Goal: Task Accomplishment & Management: Manage account settings

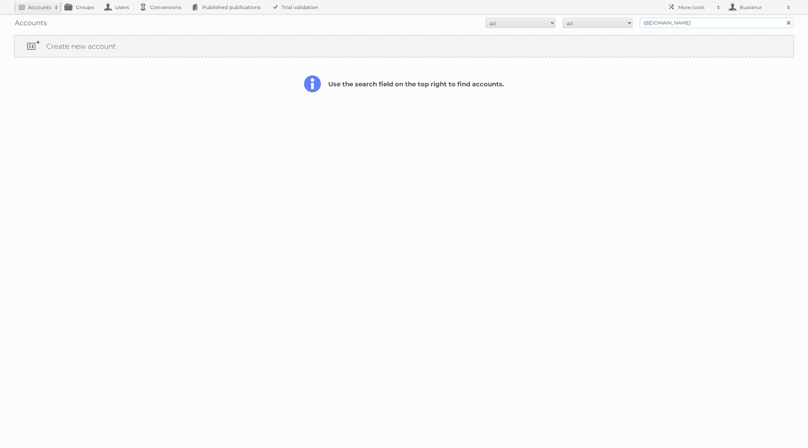
click at [674, 24] on input "@mannavita.be" at bounding box center [716, 23] width 154 height 11
click at [665, 20] on input "@mannavita.be" at bounding box center [716, 23] width 154 height 11
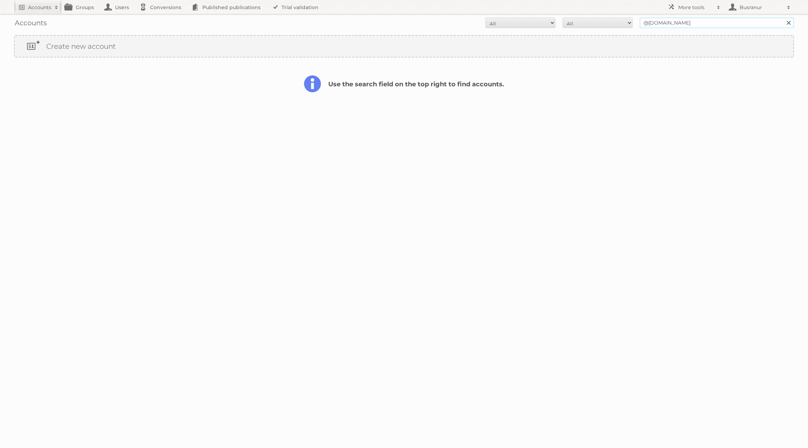
click at [665, 20] on input "@mannavita.be" at bounding box center [716, 23] width 154 height 11
paste input "[EMAIL_ADDRESS][DOMAIN_NAME]"
type input "[EMAIL_ADDRESS][DOMAIN_NAME]"
click at [783, 18] on input "Search" at bounding box center [788, 23] width 11 height 11
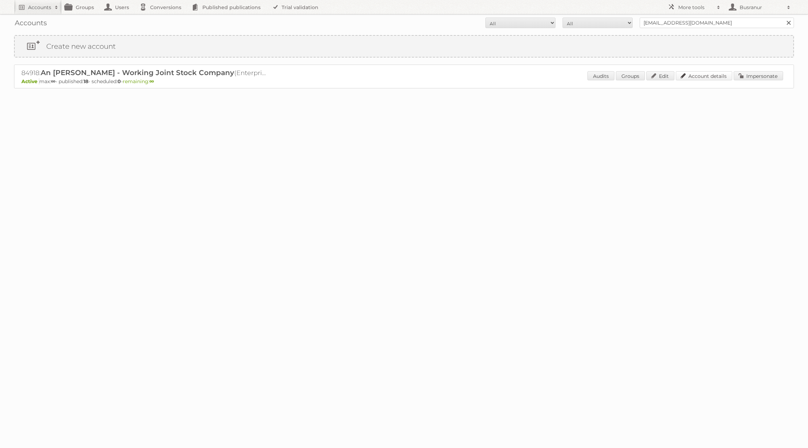
click at [691, 76] on link "Account details" at bounding box center [704, 75] width 56 height 9
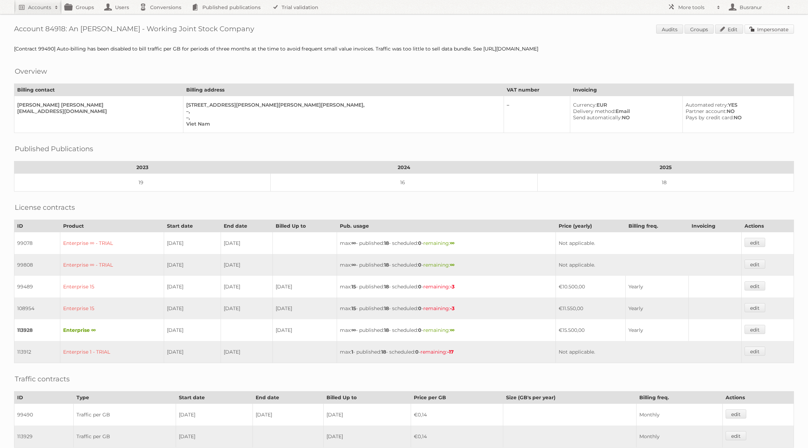
click at [775, 32] on link "Impersonate" at bounding box center [768, 29] width 49 height 9
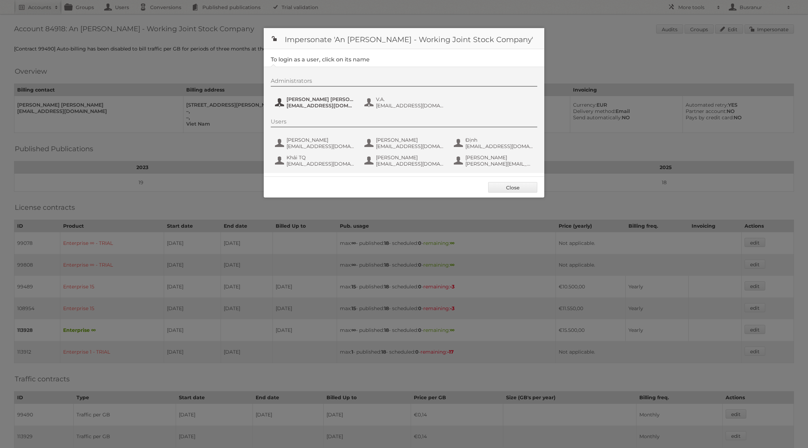
click at [318, 105] on span "[EMAIL_ADDRESS][DOMAIN_NAME]" at bounding box center [320, 105] width 68 height 6
